Goal: Information Seeking & Learning: Learn about a topic

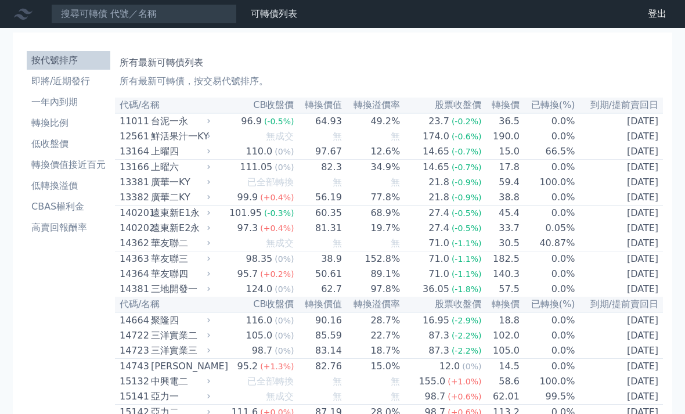
click at [62, 180] on li "低轉換溢價" at bounding box center [69, 186] width 84 height 14
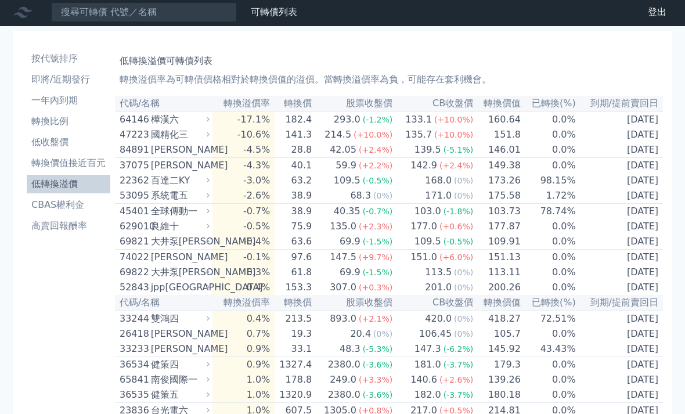
scroll to position [1, 0]
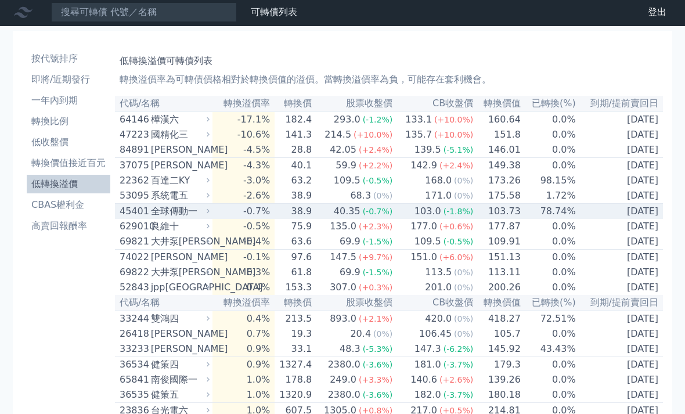
click at [636, 215] on td "[DATE]" at bounding box center [619, 212] width 86 height 16
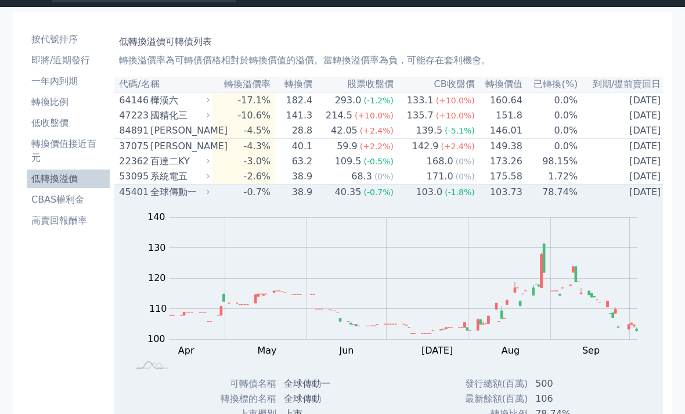
scroll to position [0, 0]
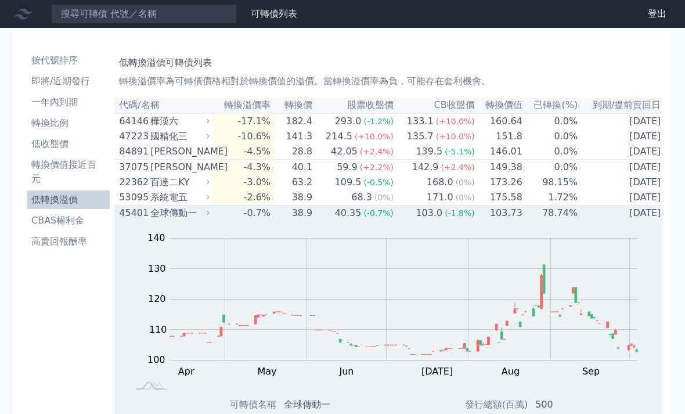
click at [640, 217] on td "[DATE]" at bounding box center [621, 213] width 87 height 16
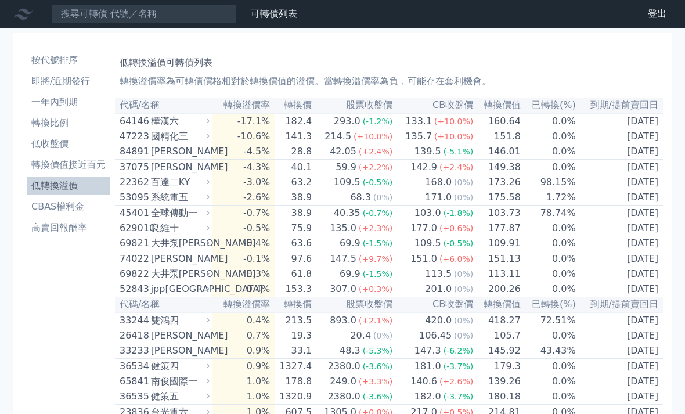
click at [63, 234] on link "高賣回報酬率" at bounding box center [69, 227] width 84 height 19
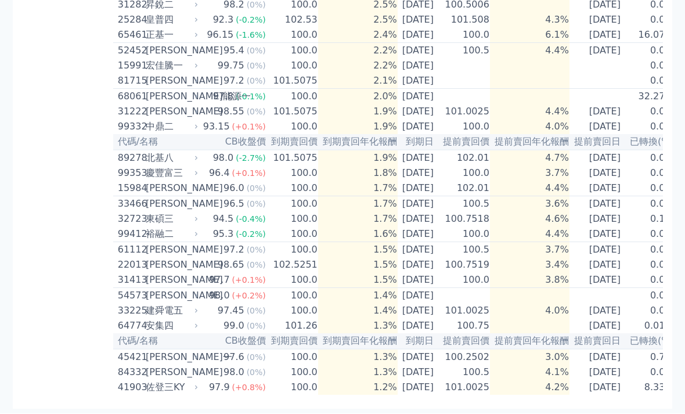
scroll to position [588, 0]
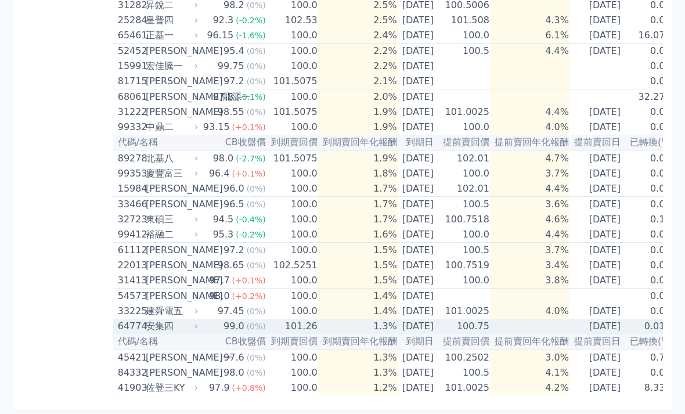
click at [643, 334] on td "0.01%" at bounding box center [649, 326] width 49 height 15
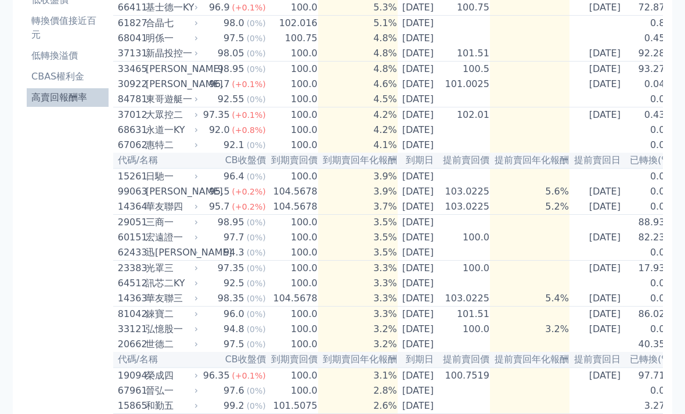
scroll to position [145, 0]
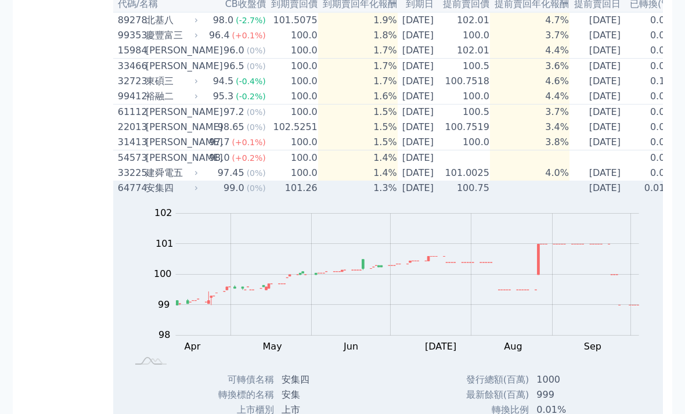
click at [638, 196] on td "0.01%" at bounding box center [649, 188] width 49 height 15
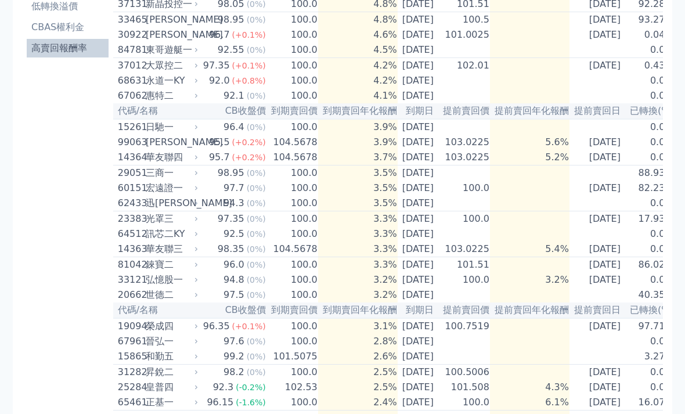
scroll to position [0, 0]
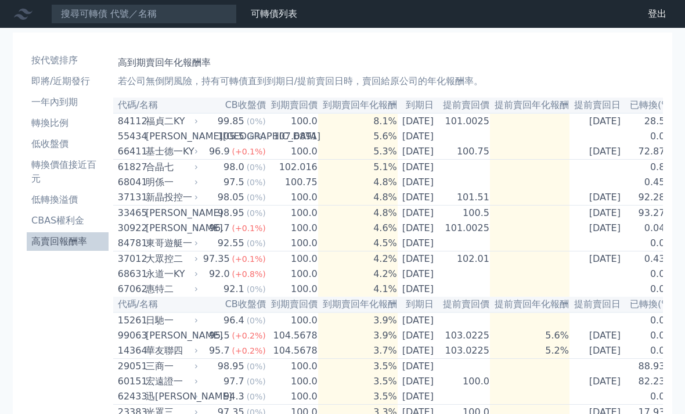
click at [611, 343] on td "[DATE]" at bounding box center [597, 335] width 56 height 15
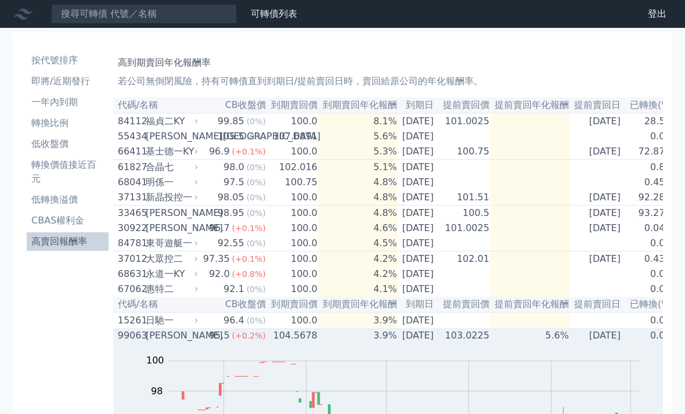
click at [613, 343] on td "[DATE]" at bounding box center [597, 335] width 56 height 15
